Goal: Transaction & Acquisition: Subscribe to service/newsletter

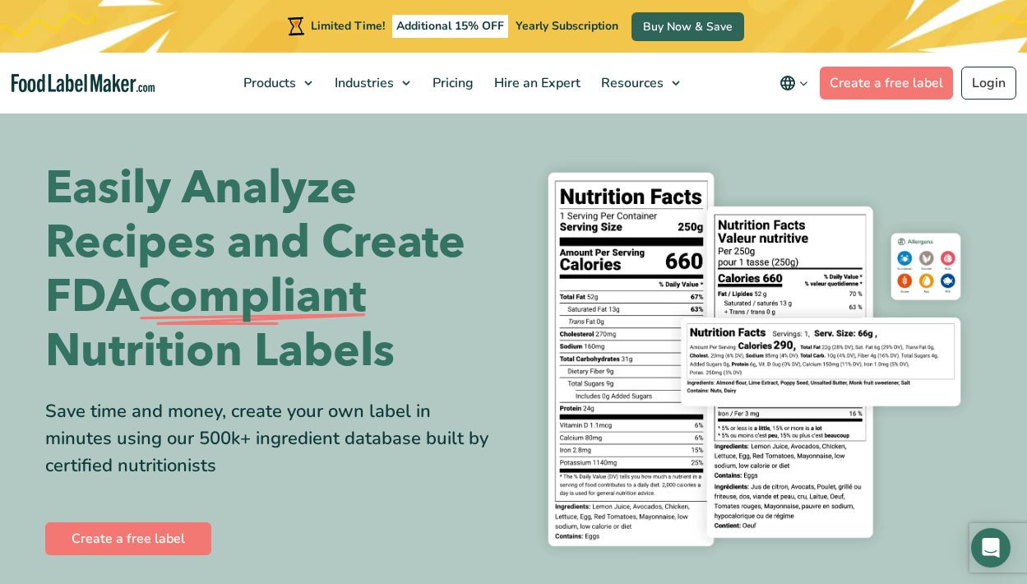
click at [699, 29] on link "Buy Now & Save" at bounding box center [687, 26] width 113 height 29
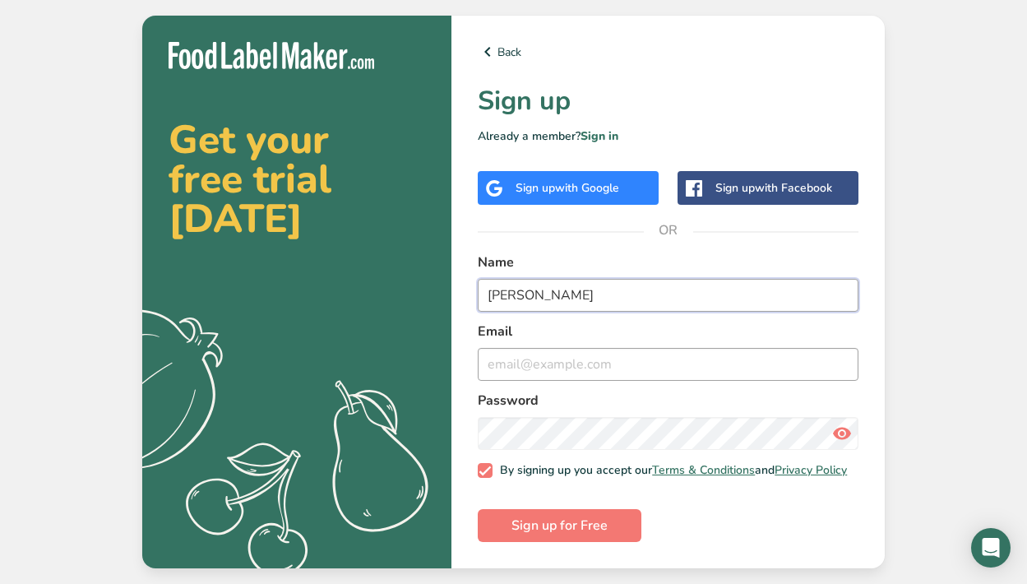
type input "Genevieve Saucier"
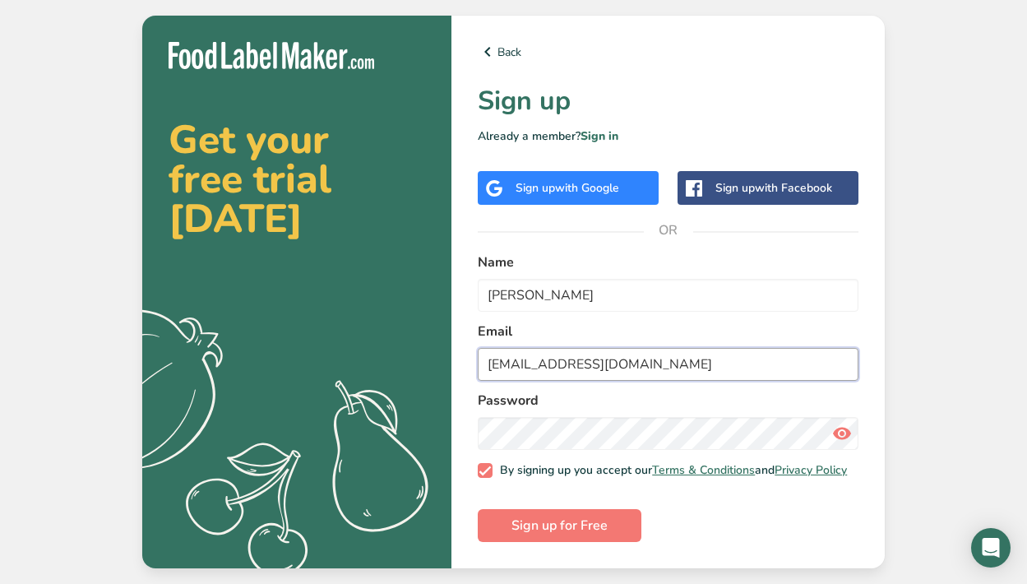
type input "gegesaucier@gmail.com"
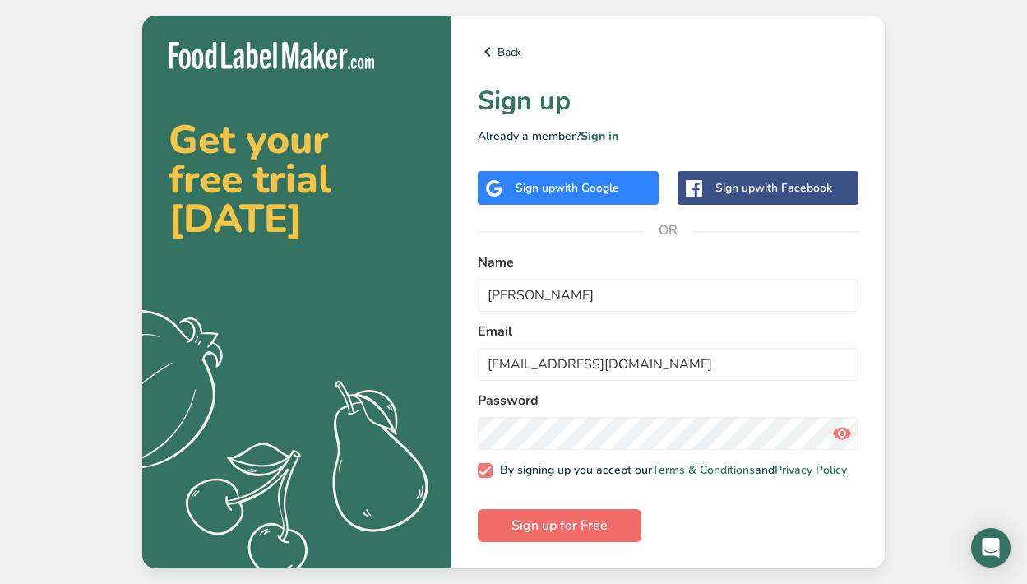
click at [591, 520] on span "Sign up for Free" at bounding box center [559, 525] width 96 height 20
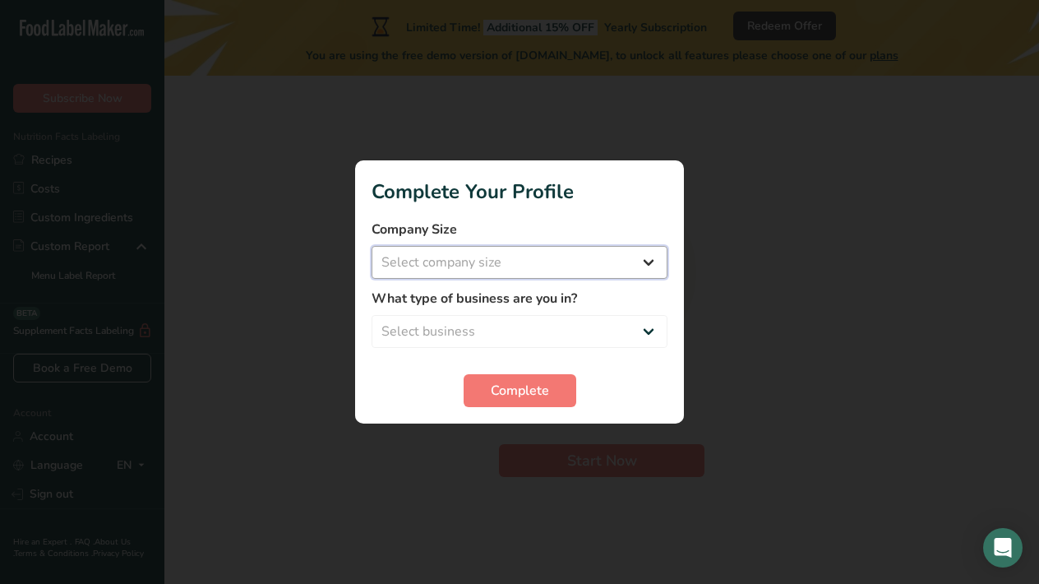
select select "1"
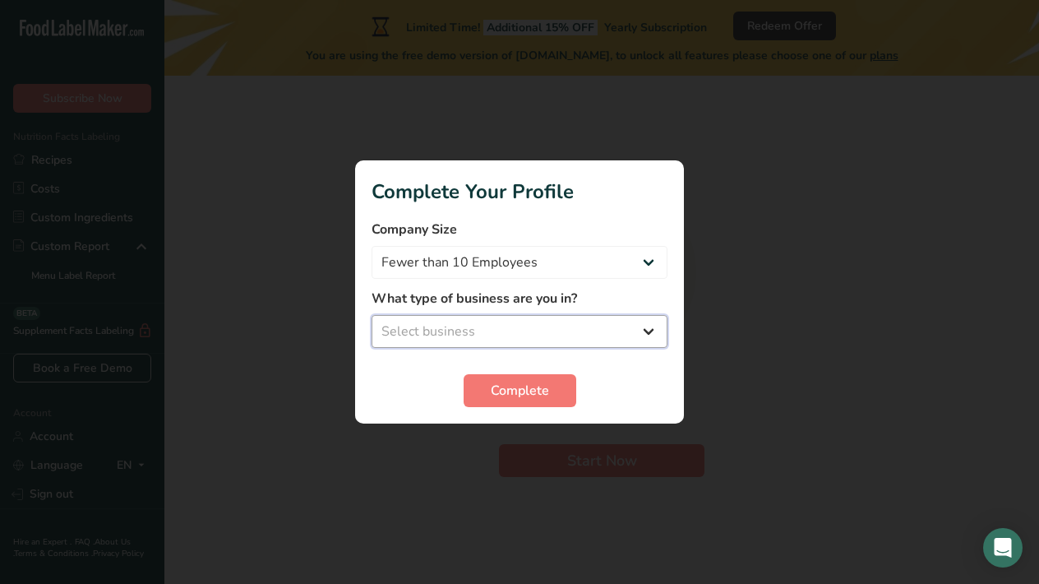
select select "1"
click at [510, 392] on span "Complete" at bounding box center [520, 391] width 58 height 20
